Goal: Find specific page/section: Find specific page/section

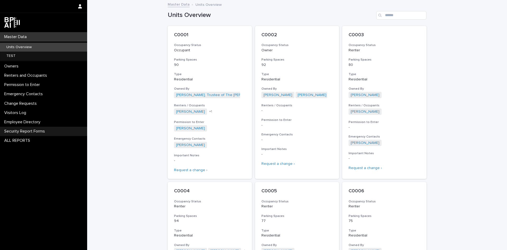
click at [39, 133] on p "Security Report Forms" at bounding box center [25, 131] width 47 height 5
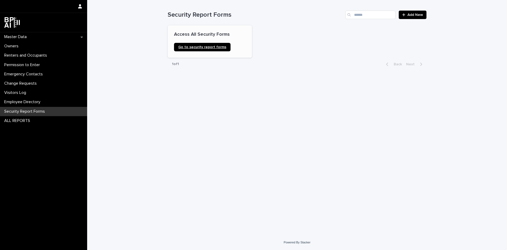
click at [212, 49] on link "Go to security report forms" at bounding box center [202, 47] width 57 height 8
click at [34, 36] on div "Master Data" at bounding box center [43, 36] width 87 height 9
